Goal: Check status

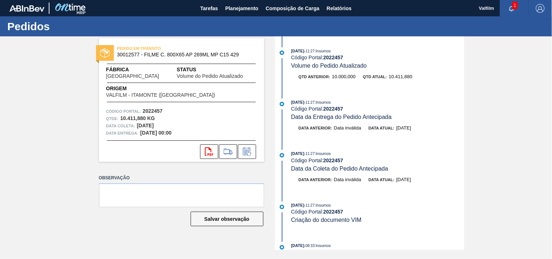
click at [496, 46] on div "PEDIDO EM TRÂNSITO 30012577 - FILME C. 800X65 AP 269ML MP C15 429 Fábrica Uberl…" at bounding box center [276, 142] width 552 height 213
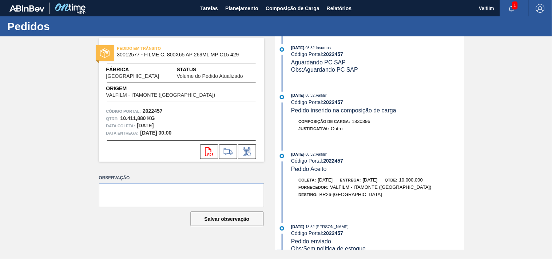
scroll to position [323, 0]
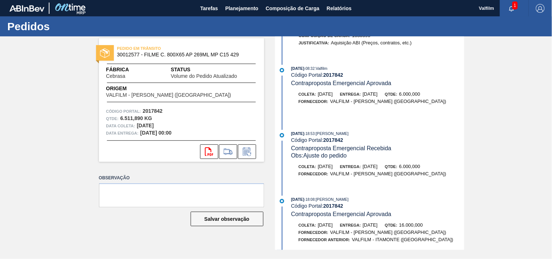
scroll to position [404, 0]
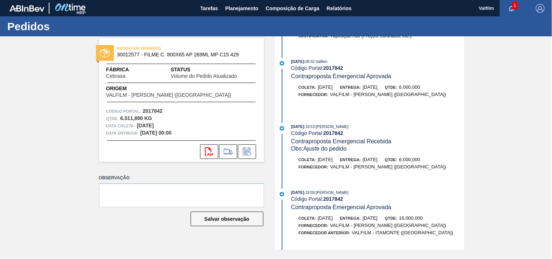
click at [333, 163] on div "Coleta: 07/09/2025" at bounding box center [316, 159] width 34 height 7
